Goal: Ask a question: Seek information or help from site administrators or community

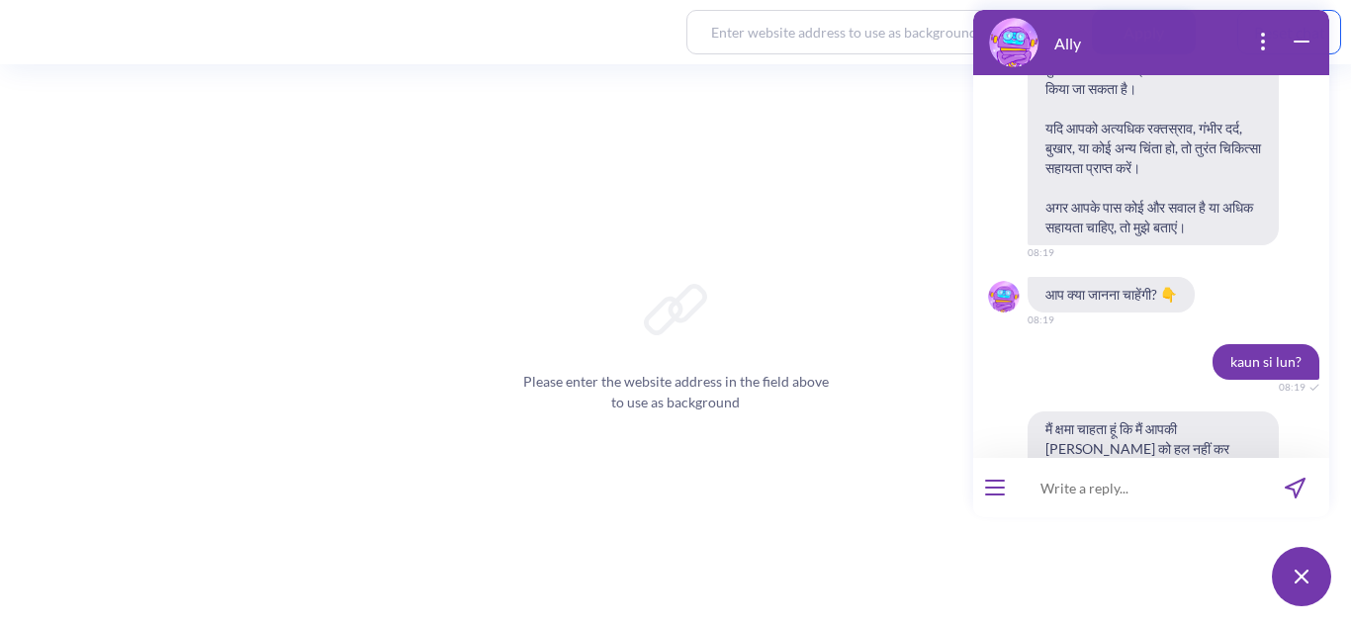
scroll to position [9683, 0]
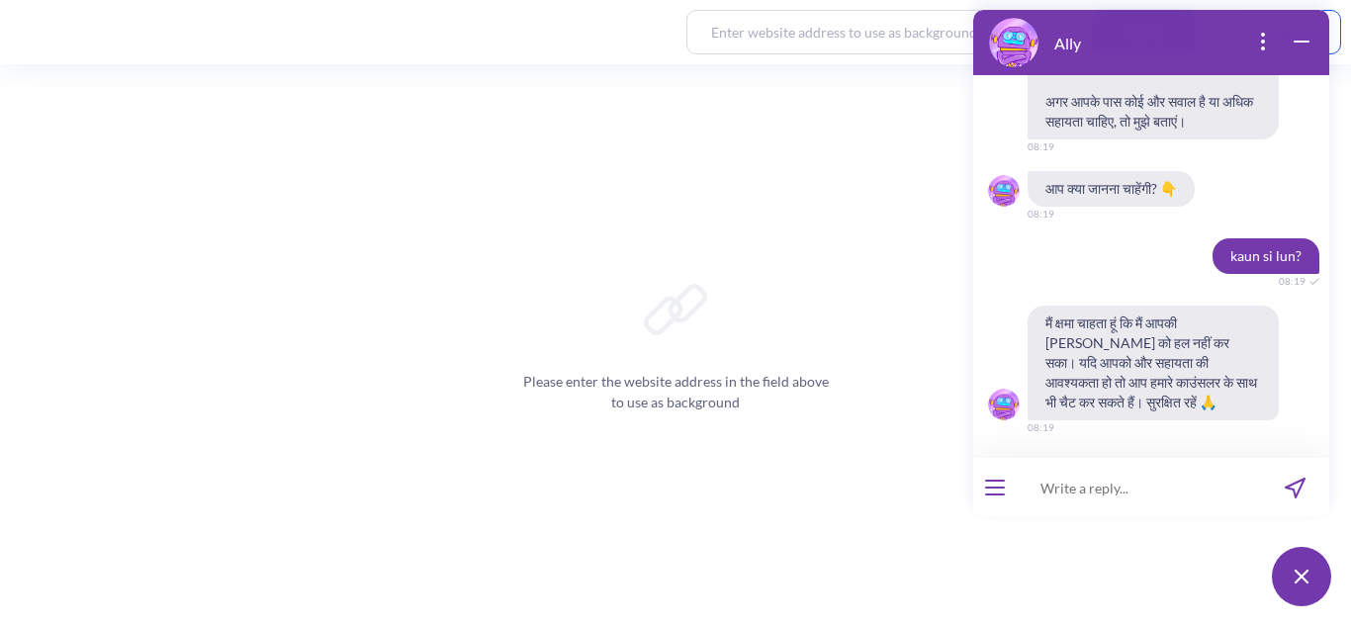
click at [1006, 495] on div at bounding box center [995, 487] width 44 height 59
click at [993, 484] on button "open menu" at bounding box center [995, 488] width 20 height 16
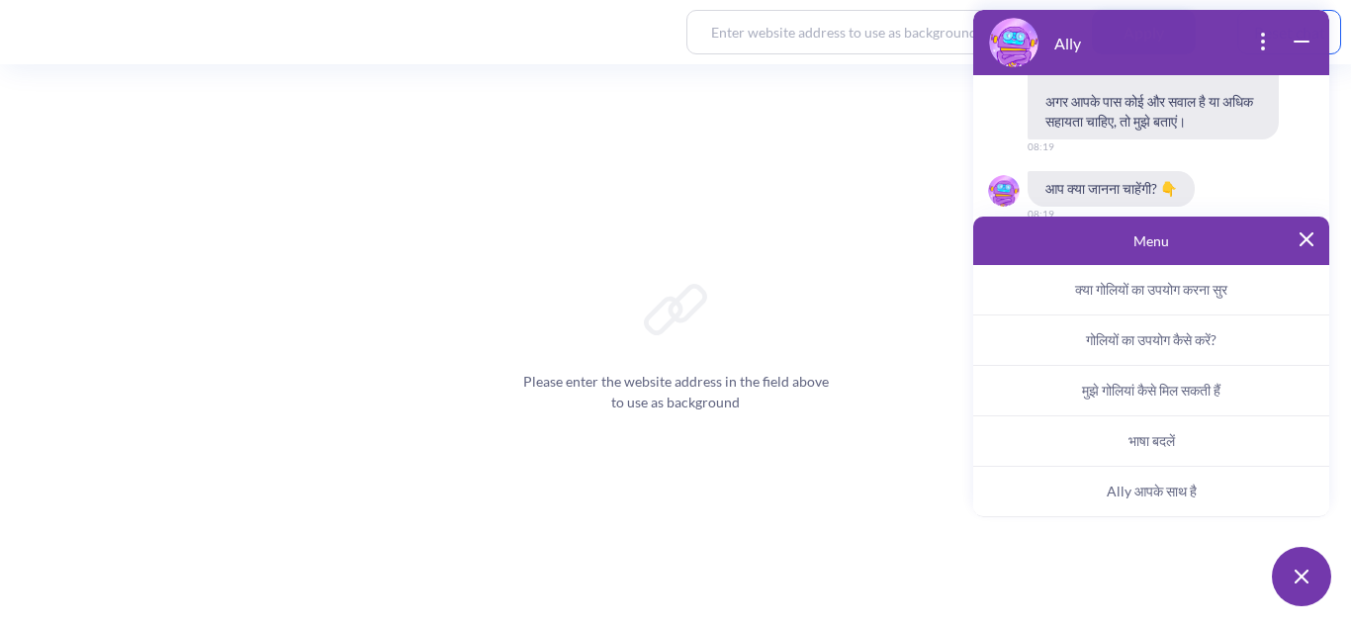
click at [1128, 486] on span "Ally आपके साथ है" at bounding box center [1152, 492] width 90 height 18
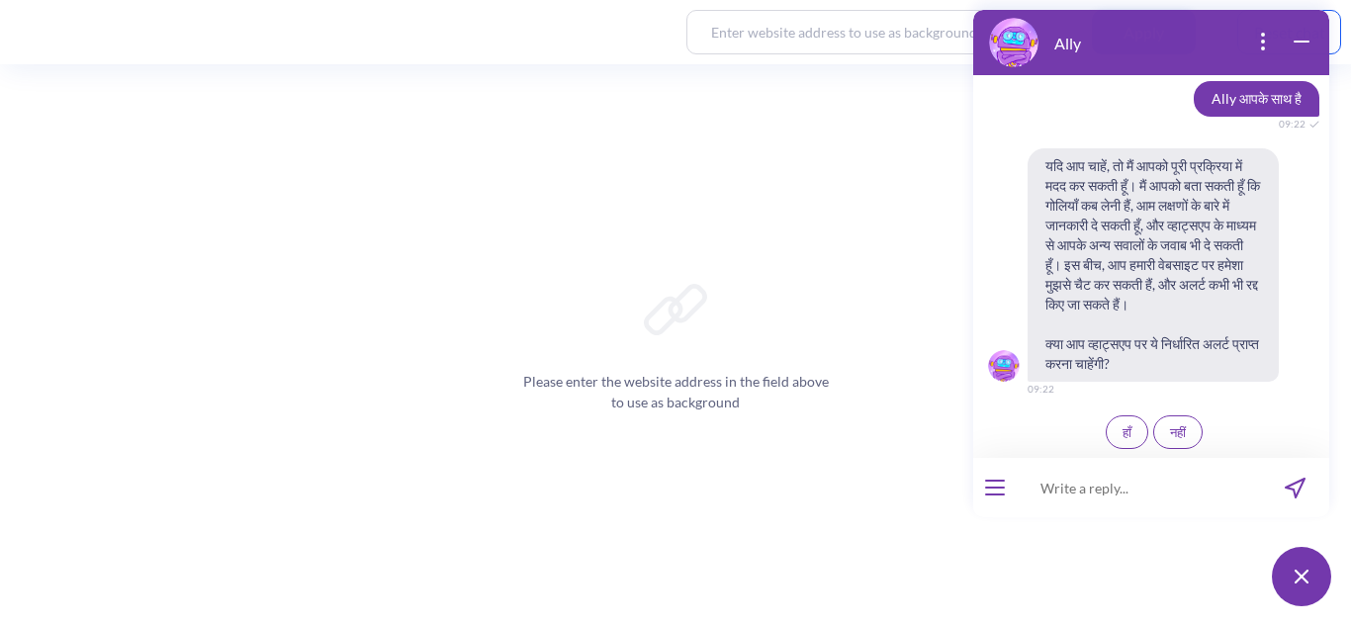
click at [1113, 497] on input at bounding box center [1139, 487] width 244 height 59
type input "set"
paste input "notifications"
type input "set notifications"
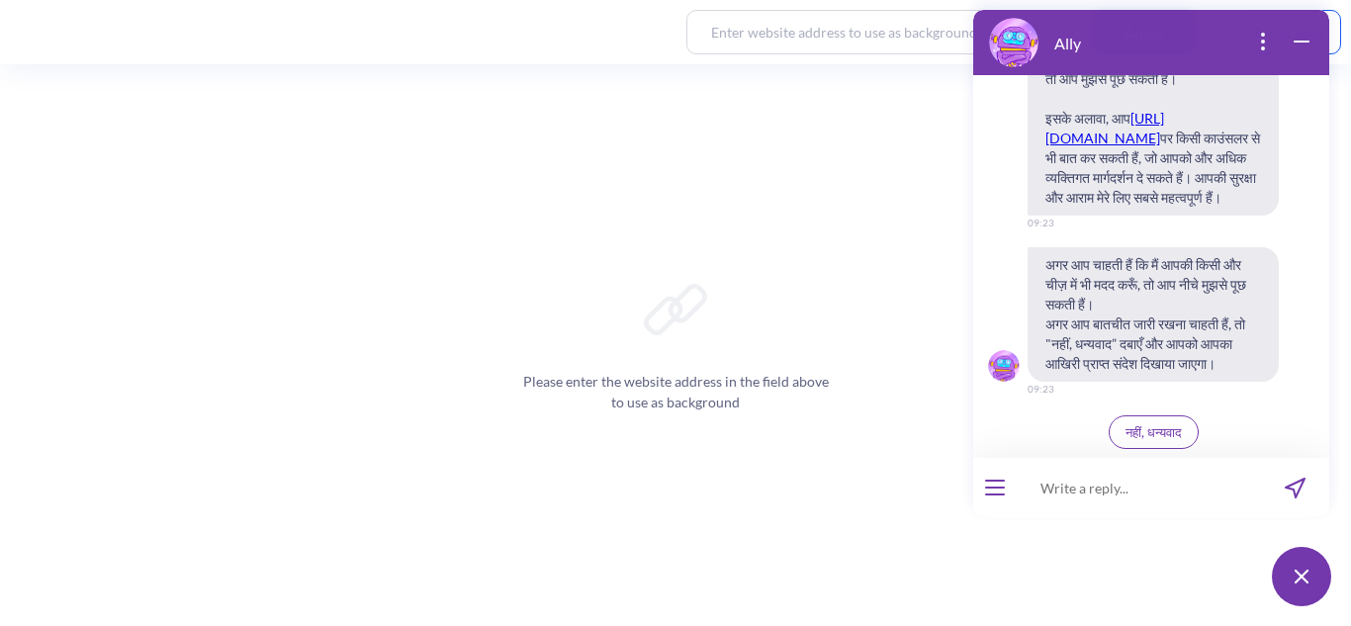
scroll to position [10981, 0]
click at [1166, 425] on span "नहीं, धन्यवाद" at bounding box center [1154, 432] width 56 height 16
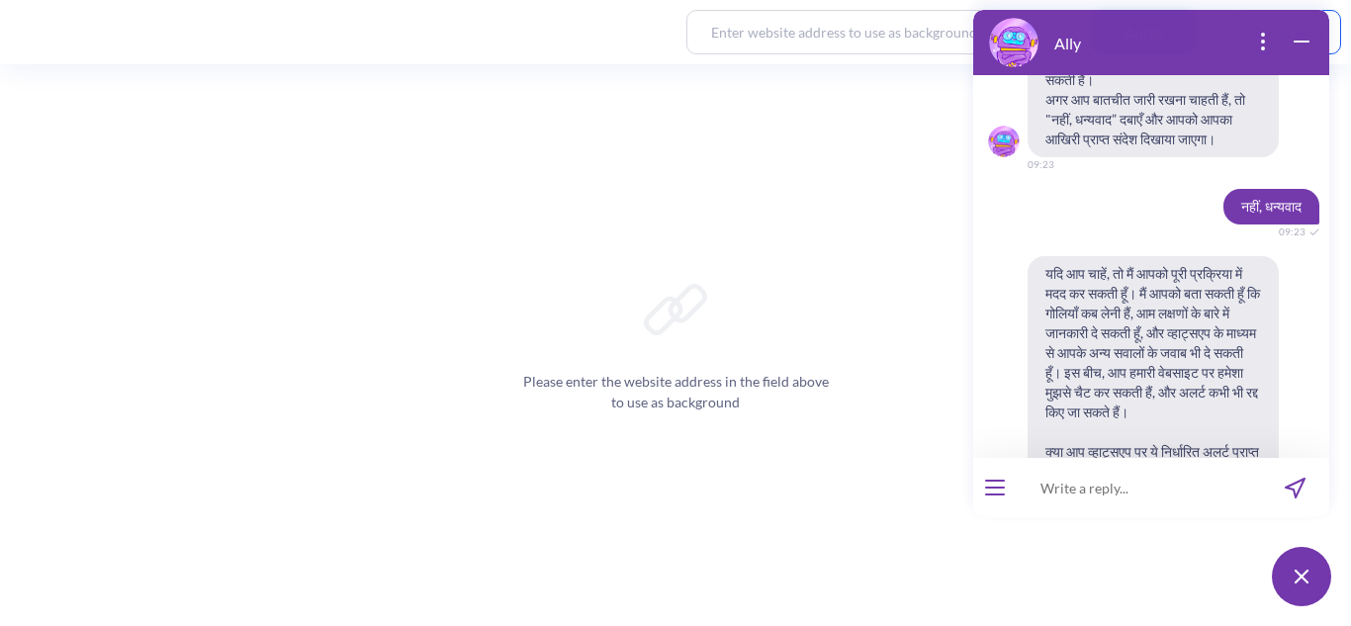
scroll to position [10728, 0]
copy span "याद"
click at [1078, 499] on input at bounding box center [1139, 487] width 244 height 59
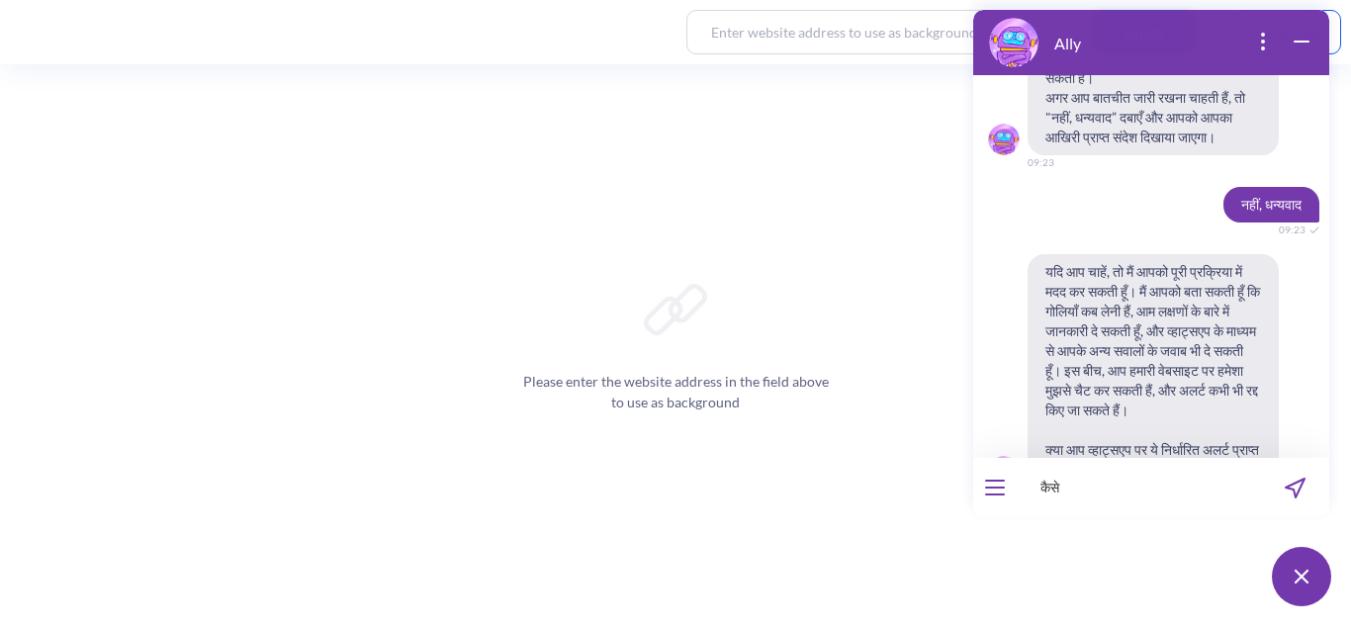
paste input "notifications"
type input "कैसे याद दिलाएंगी?"
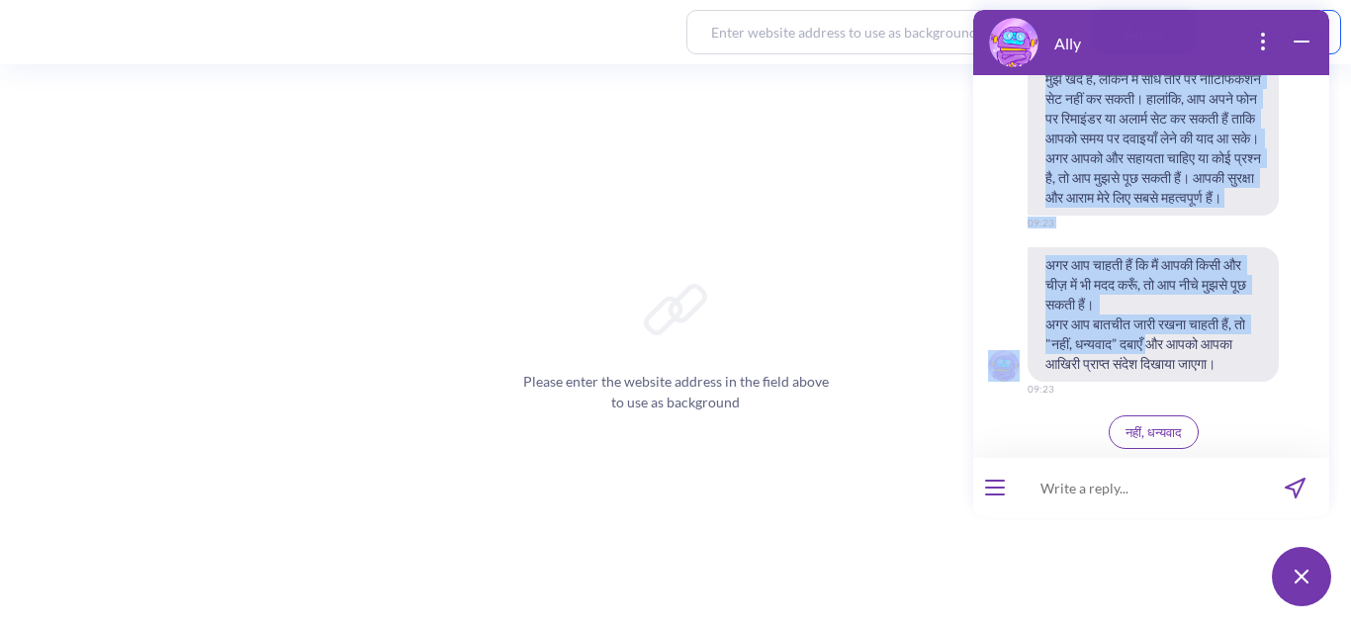
scroll to position [11812, 0]
drag, startPoint x: 1043, startPoint y: 226, endPoint x: 1111, endPoint y: 368, distance: 158.0
click at [1111, 368] on div "मुझे खेद है, लेकिन मैं सीधे तौर पर नोटिफिकेशन सेट नहीं कर सकती। हालांकि, आप अपन…" at bounding box center [1151, 257] width 356 height 393
copy div "lुiे dेs aै, cेaिe sैं dीeे tौi ut lोeिdिmेal eेa miीं ve quiी। nाeांuि, la nis…"
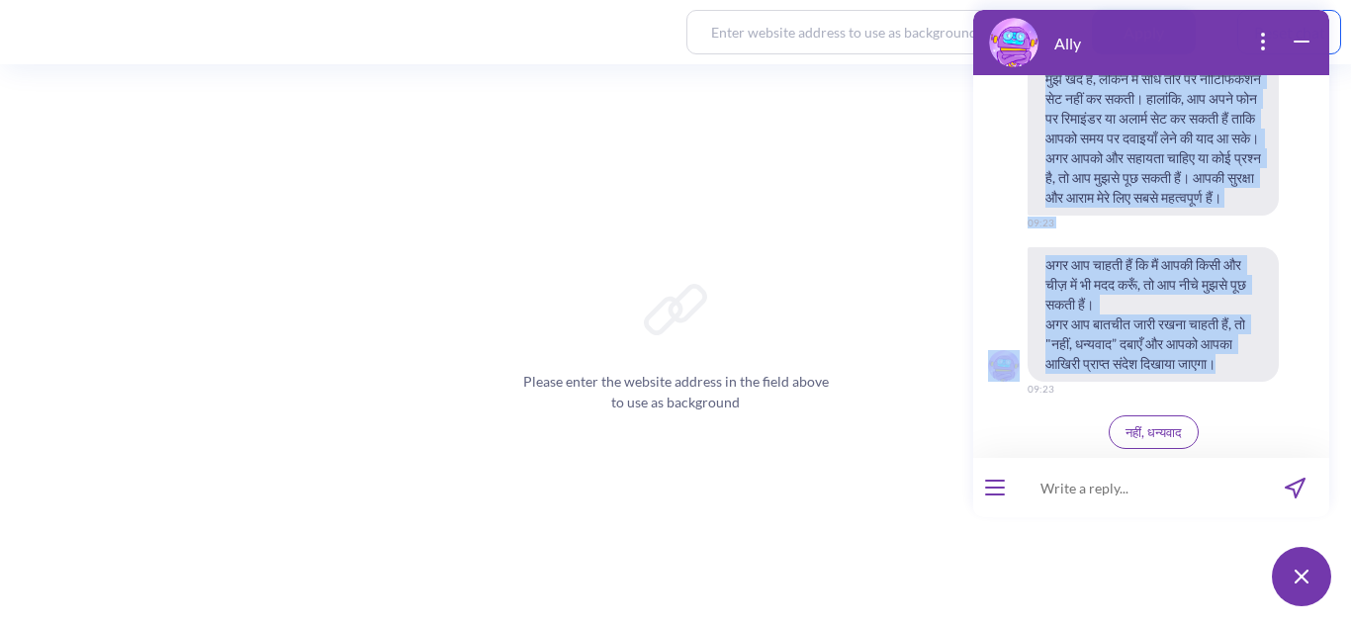
drag, startPoint x: 1104, startPoint y: 365, endPoint x: 1048, endPoint y: 161, distance: 211.4
click at [1048, 161] on div "मुझे खेद है, लेकिन मैं सीधे तौर पर नोटिफिकेशन सेट नहीं कर सकती। हालांकि, आप अपन…" at bounding box center [1151, 257] width 356 height 393
copy div "lुiे dेs aै, cेaिe sैं dीeे tौi ut lोeिdिmेal eेa miीं ve quiी। nाeांuि, la nis…"
click at [1186, 358] on div "मुझे खेद है, लेकिन मैं सीधे तौर पर नोटिफिकेशन सेट नहीं कर सकती। हालांकि, आप अपन…" at bounding box center [1151, 257] width 356 height 393
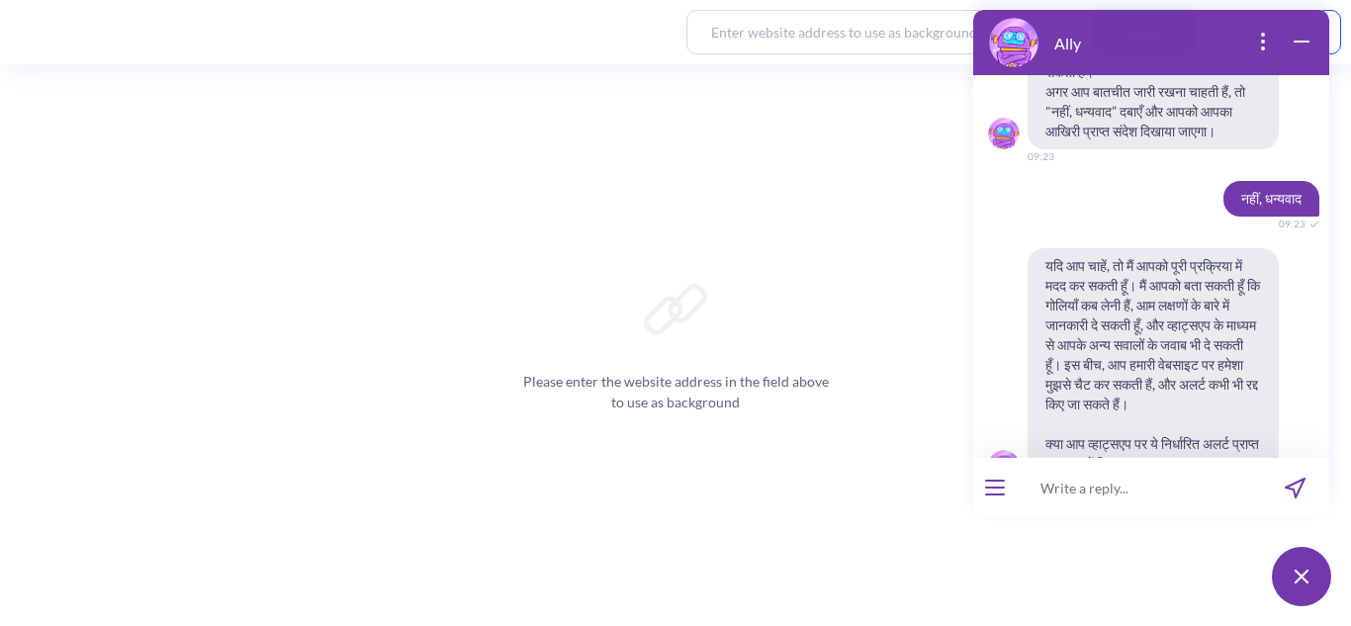
scroll to position [10737, 0]
